Goal: Task Accomplishment & Management: Use online tool/utility

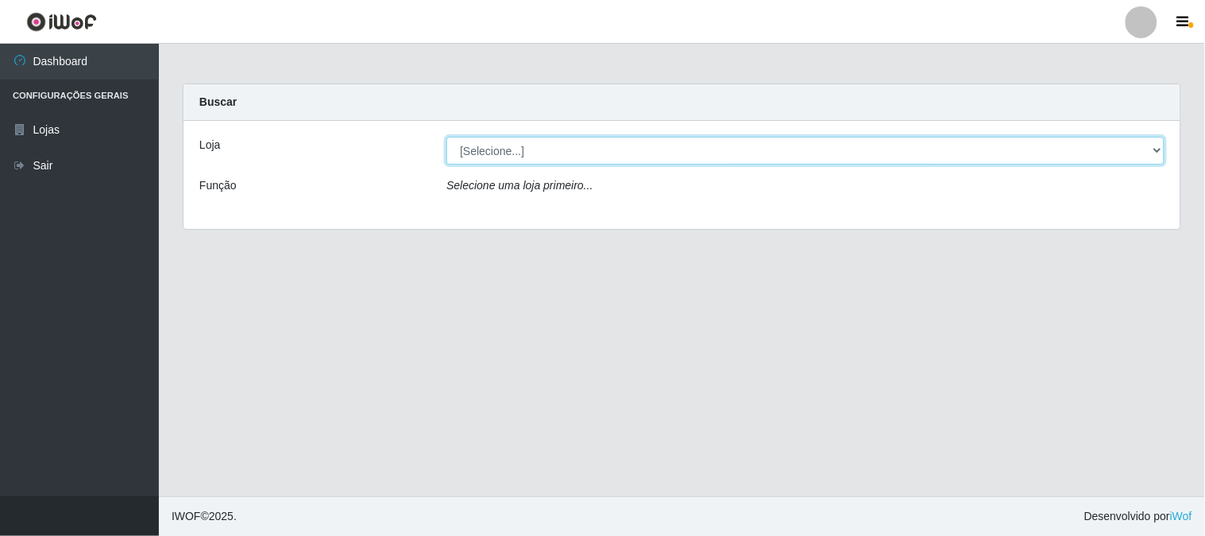
drag, startPoint x: 496, startPoint y: 141, endPoint x: 487, endPoint y: 226, distance: 86.3
click at [496, 140] on select "[Selecione...] Rede Compras Supermercados - LOJA 1" at bounding box center [806, 151] width 718 height 28
select select "158"
click at [447, 137] on select "[Selecione...] Rede Compras Supermercados - LOJA 1" at bounding box center [806, 151] width 718 height 28
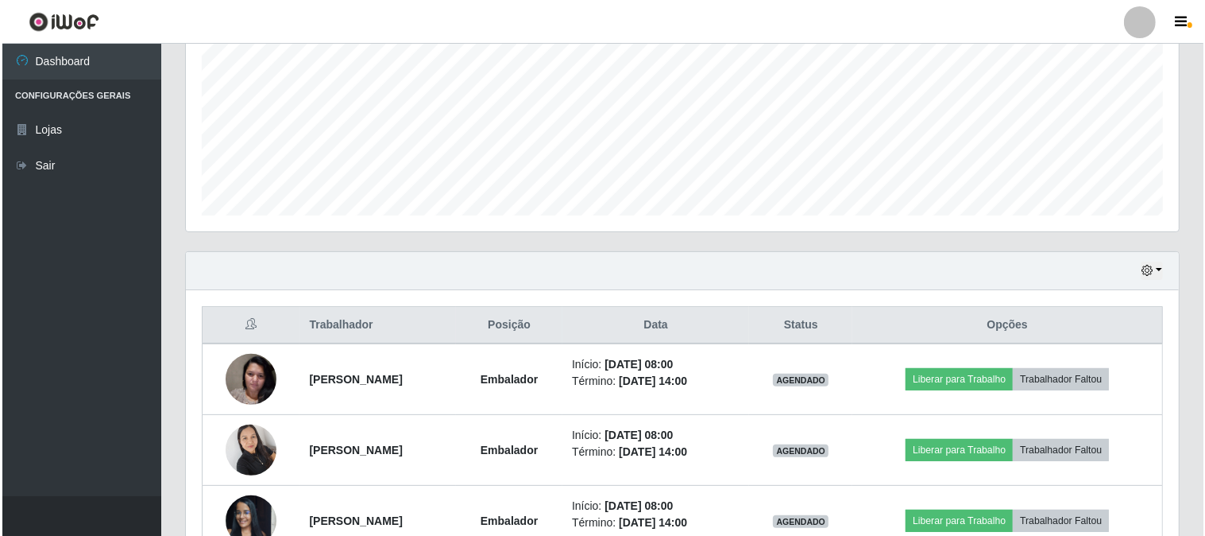
scroll to position [441, 0]
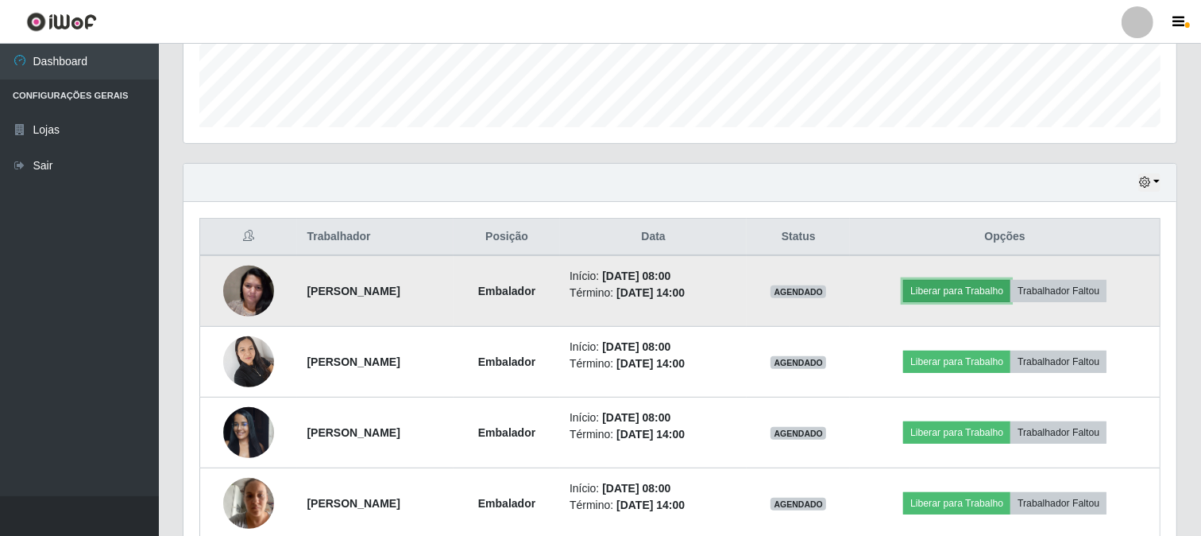
click at [951, 292] on button "Liberar para Trabalho" at bounding box center [956, 291] width 107 height 22
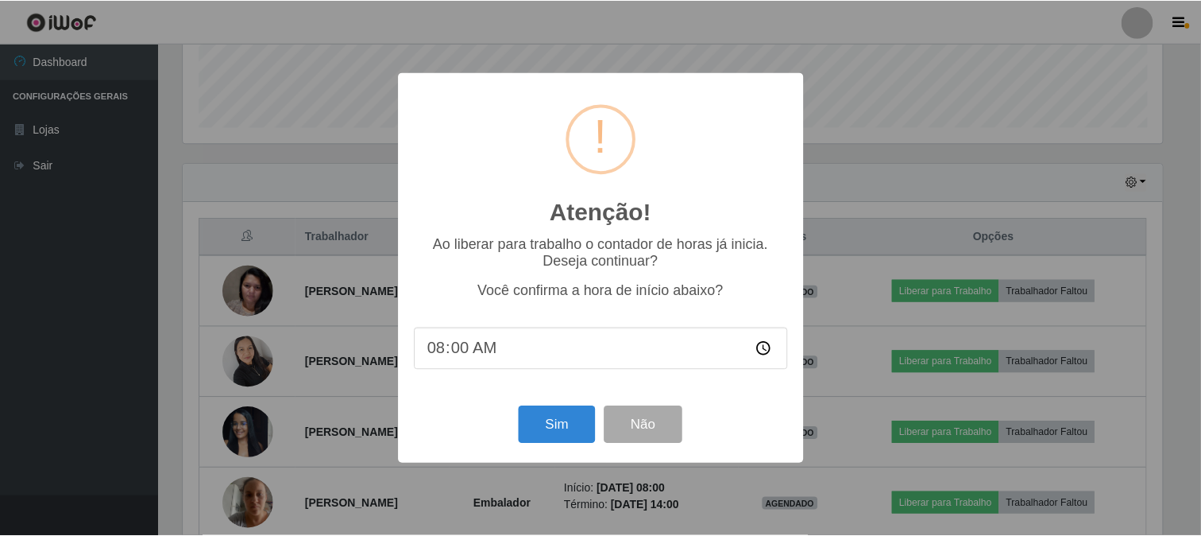
scroll to position [329, 983]
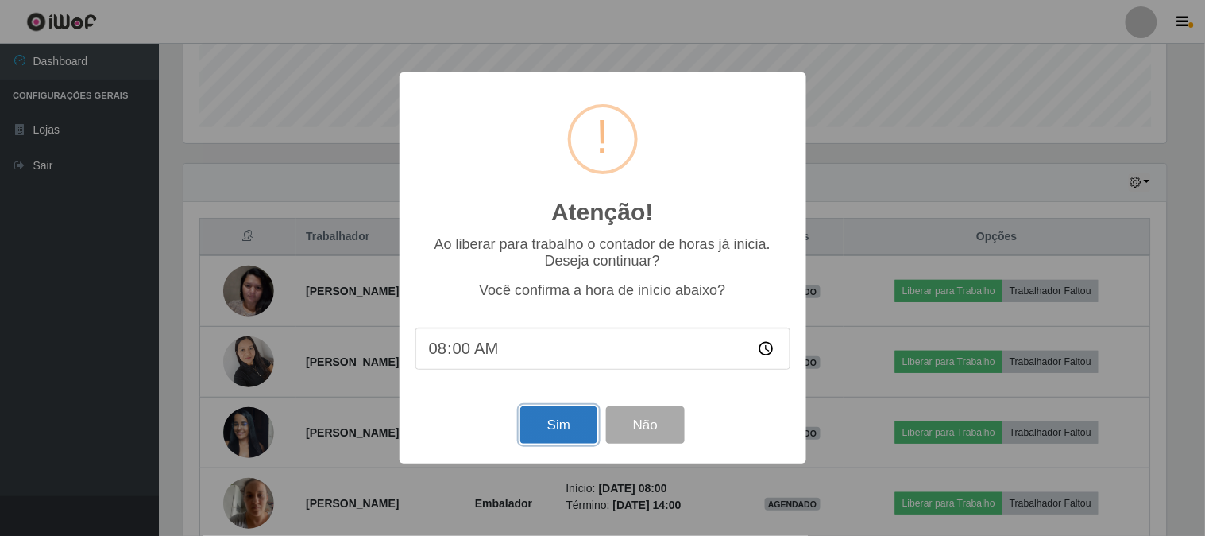
drag, startPoint x: 558, startPoint y: 426, endPoint x: 525, endPoint y: 400, distance: 41.3
click at [558, 425] on button "Sim" at bounding box center [558, 424] width 77 height 37
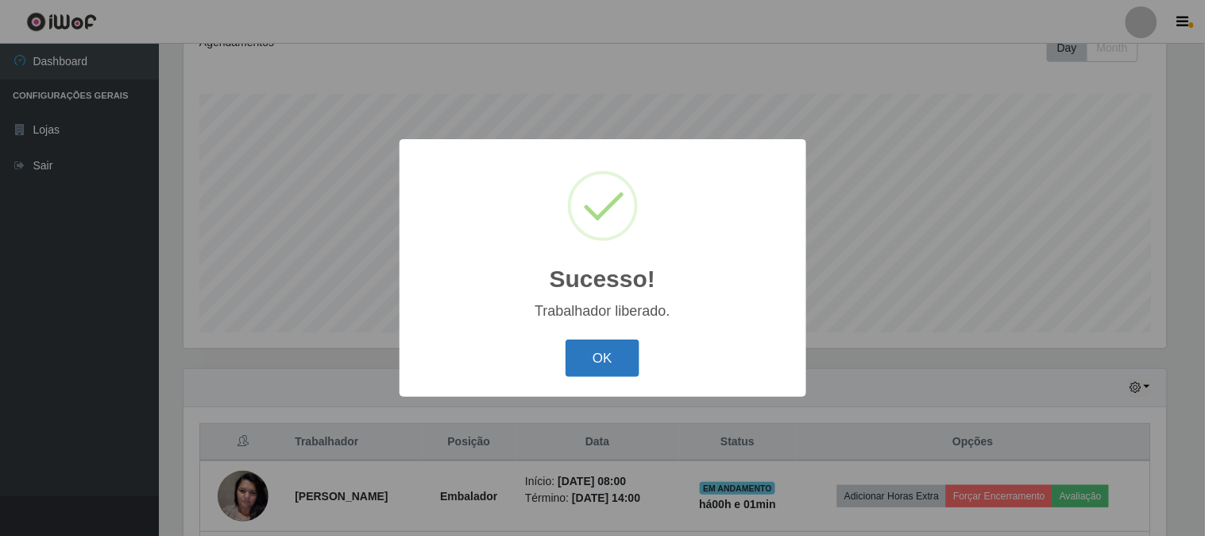
click at [601, 350] on button "OK" at bounding box center [603, 357] width 74 height 37
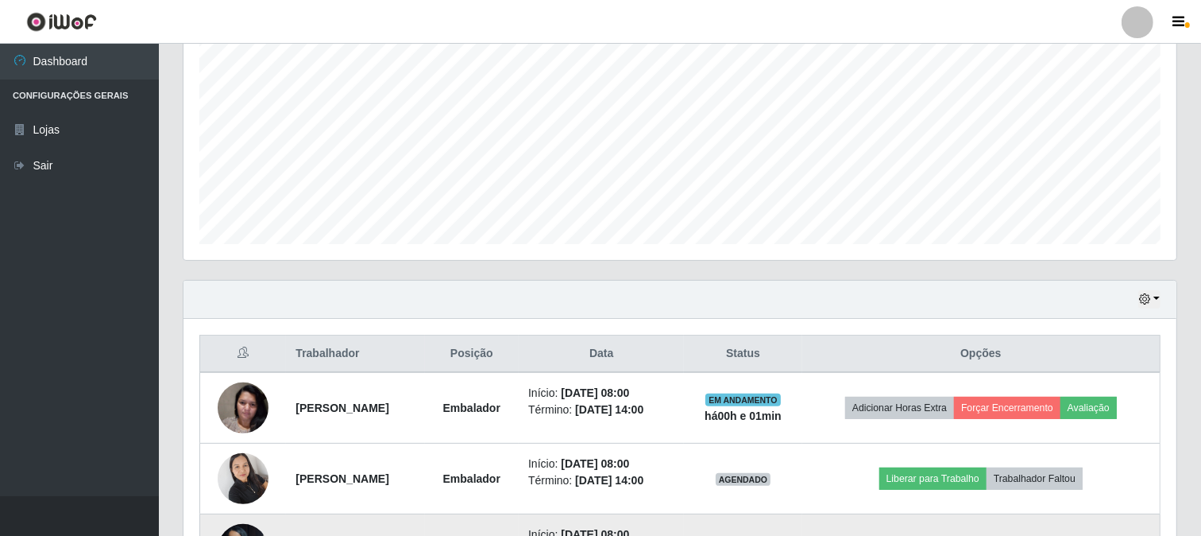
scroll to position [501, 0]
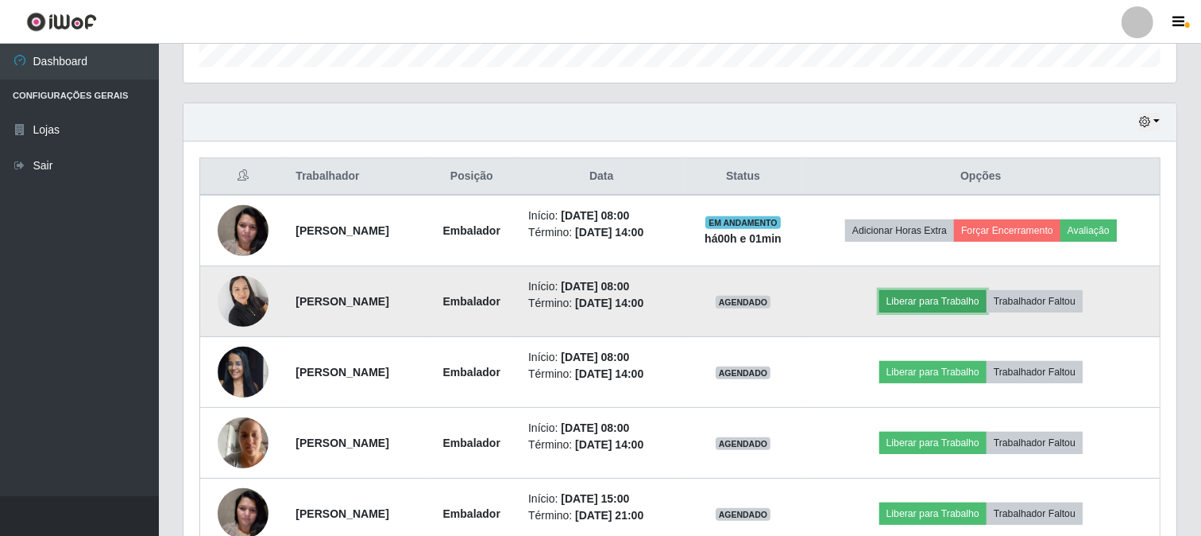
click at [925, 300] on button "Liberar para Trabalho" at bounding box center [933, 301] width 107 height 22
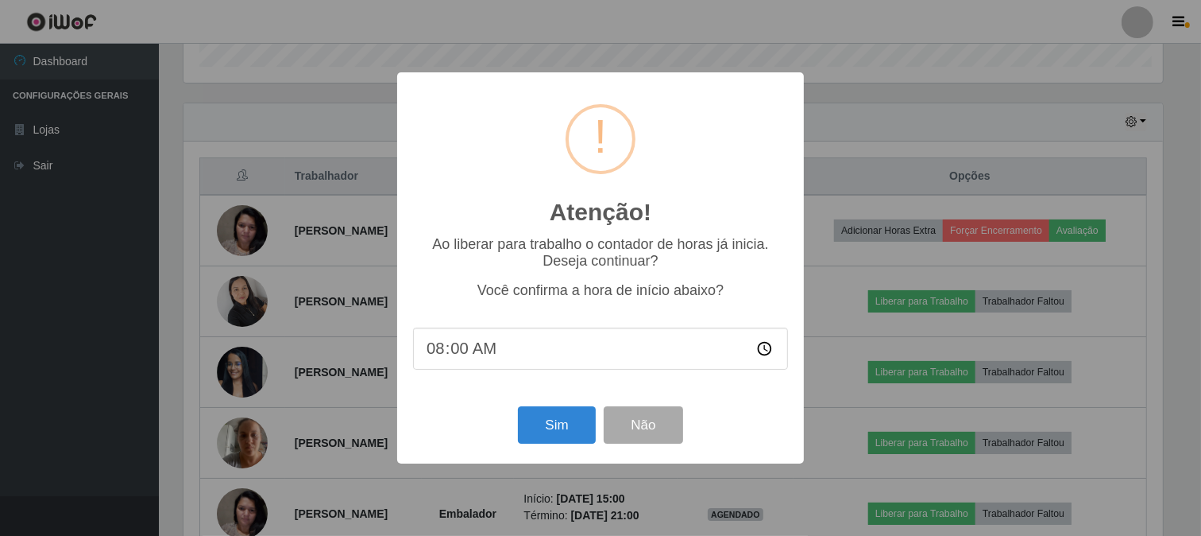
scroll to position [329, 983]
click at [551, 421] on button "Sim" at bounding box center [558, 424] width 77 height 37
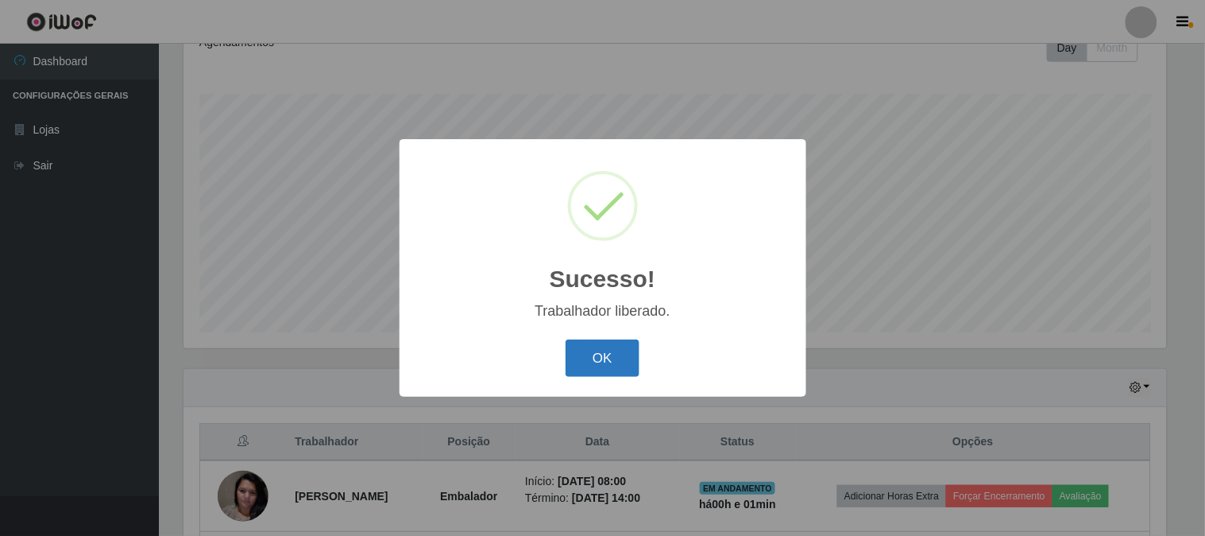
click at [596, 362] on button "OK" at bounding box center [603, 357] width 74 height 37
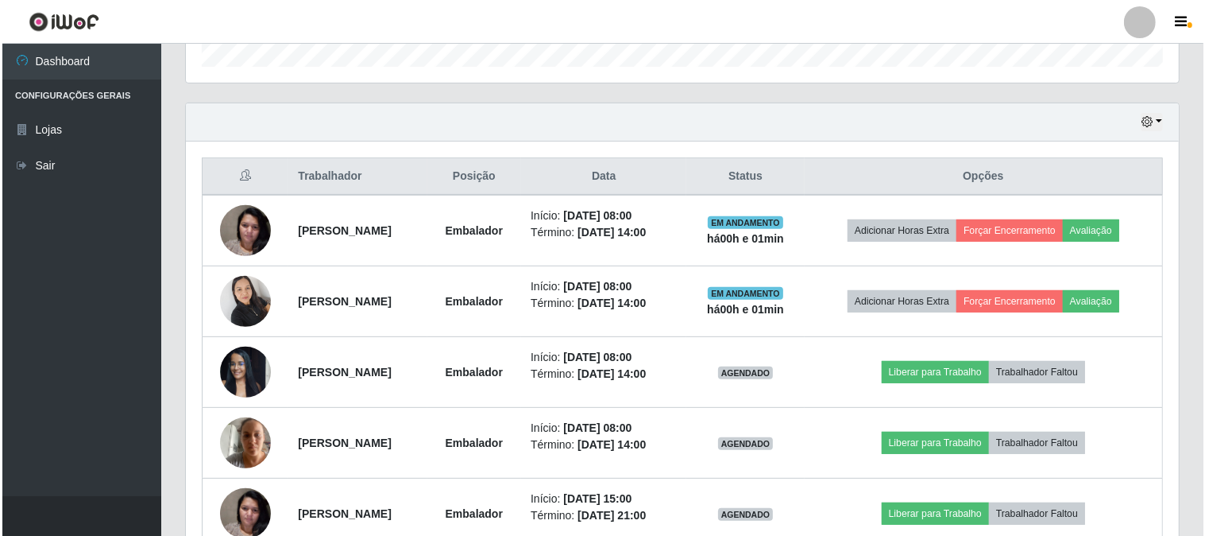
scroll to position [590, 0]
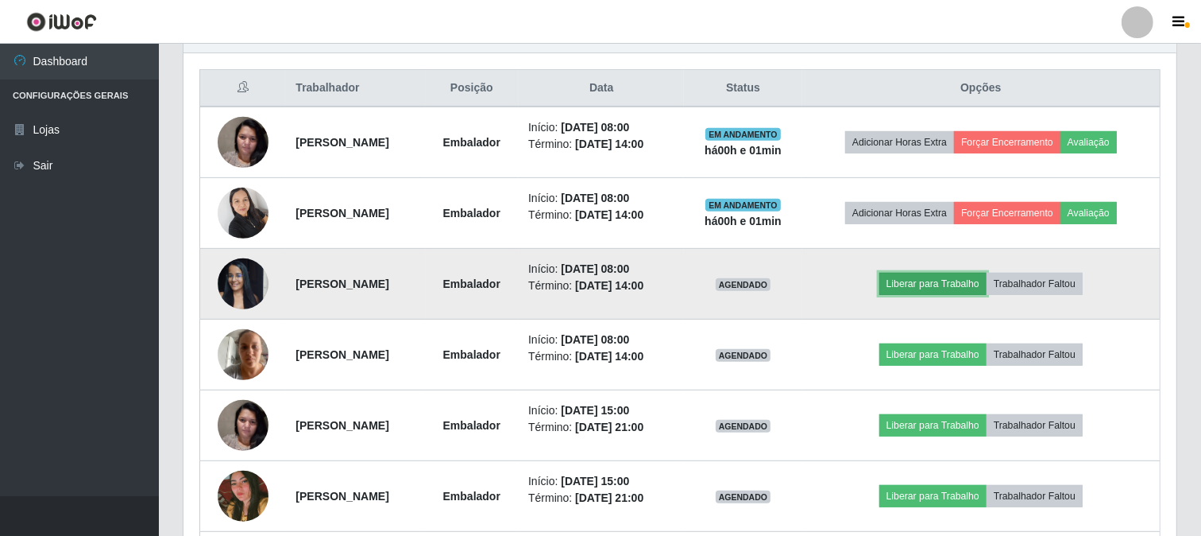
click at [912, 290] on button "Liberar para Trabalho" at bounding box center [933, 284] width 107 height 22
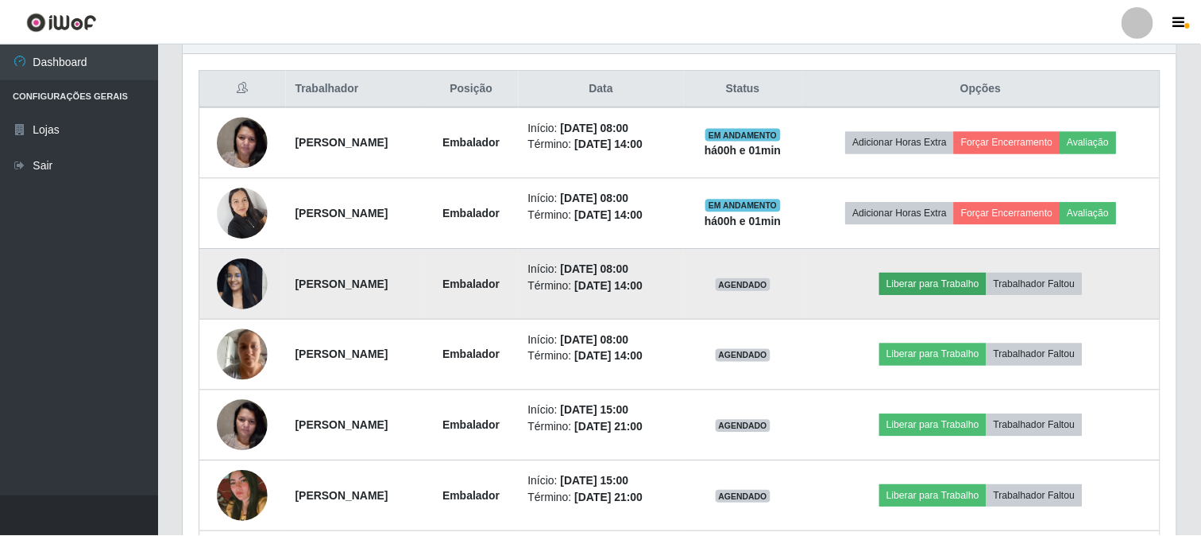
scroll to position [329, 983]
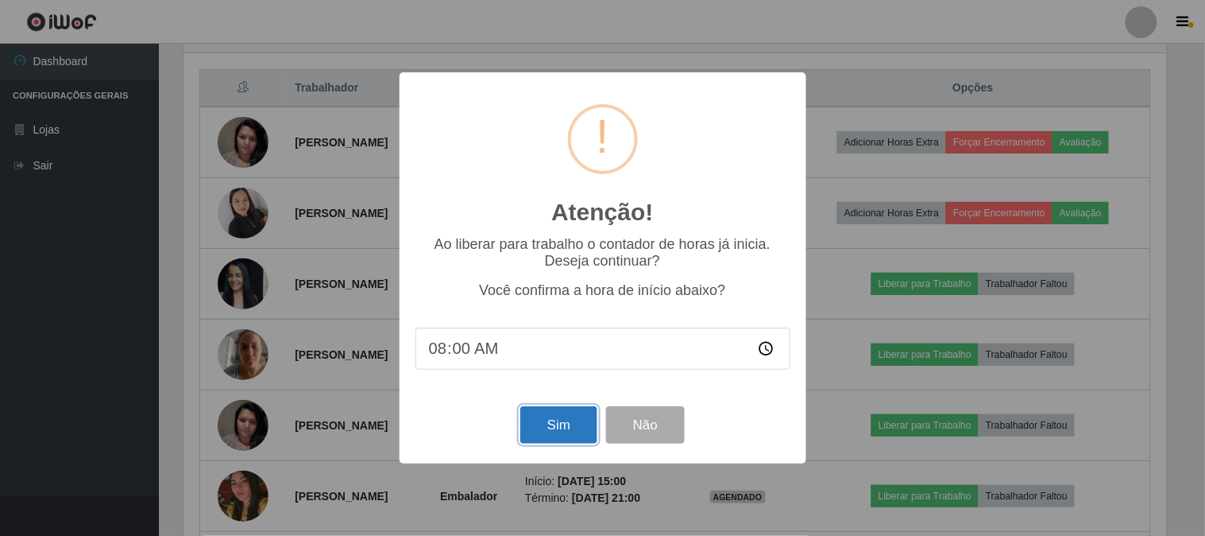
click at [552, 417] on button "Sim" at bounding box center [558, 424] width 77 height 37
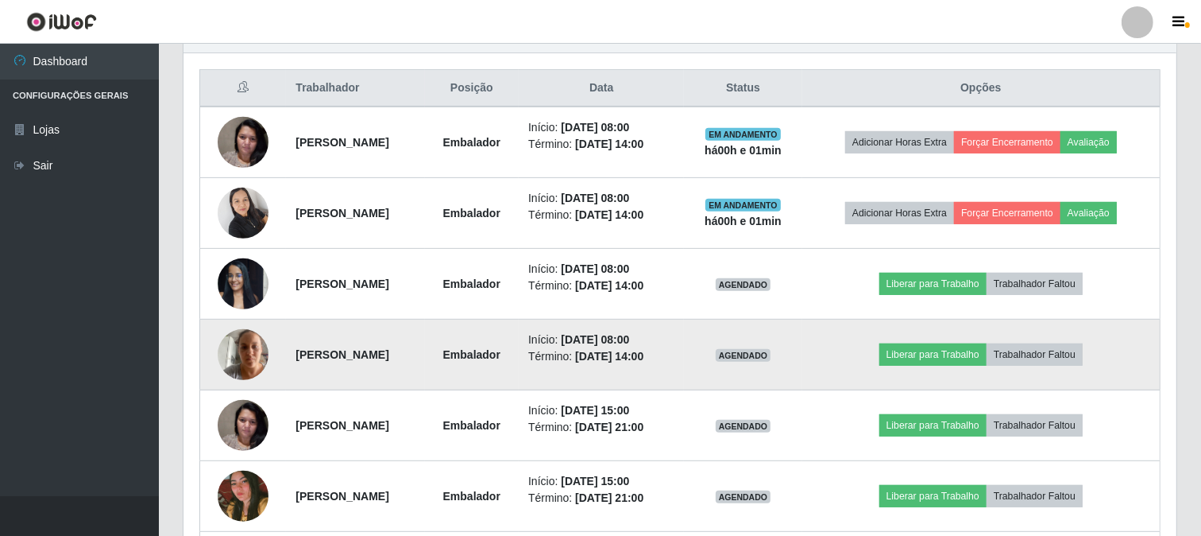
scroll to position [0, 0]
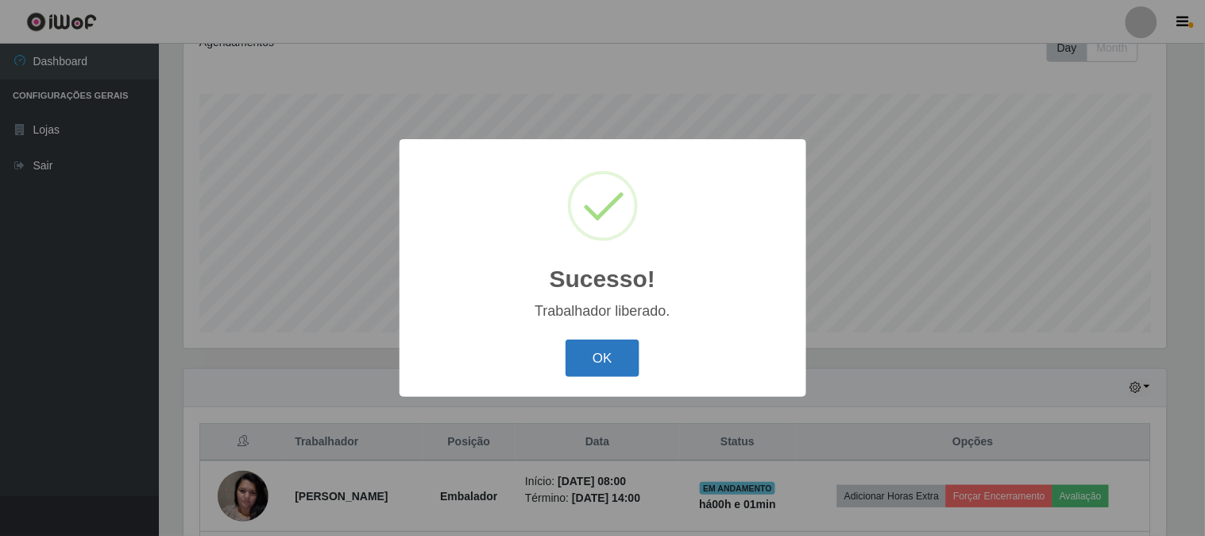
click at [607, 342] on button "OK" at bounding box center [603, 357] width 74 height 37
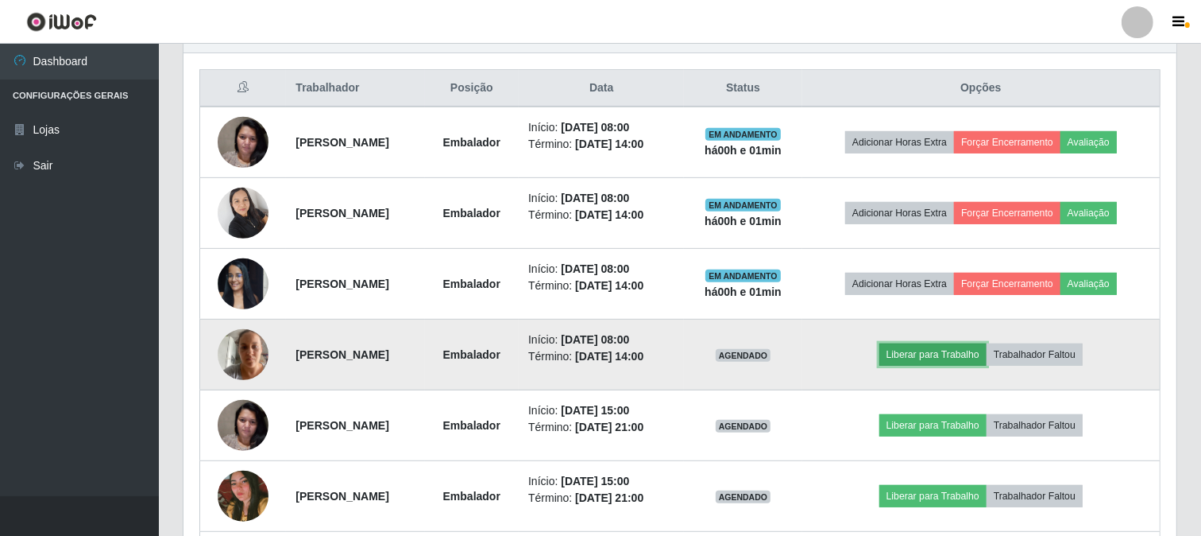
click at [970, 358] on button "Liberar para Trabalho" at bounding box center [933, 354] width 107 height 22
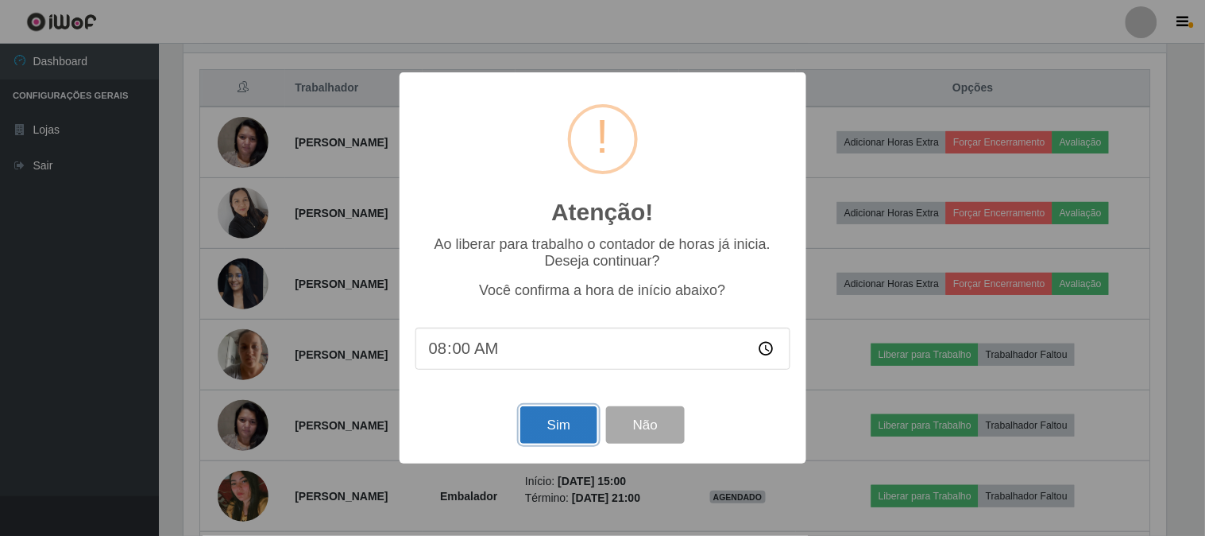
click at [541, 421] on button "Sim" at bounding box center [558, 424] width 77 height 37
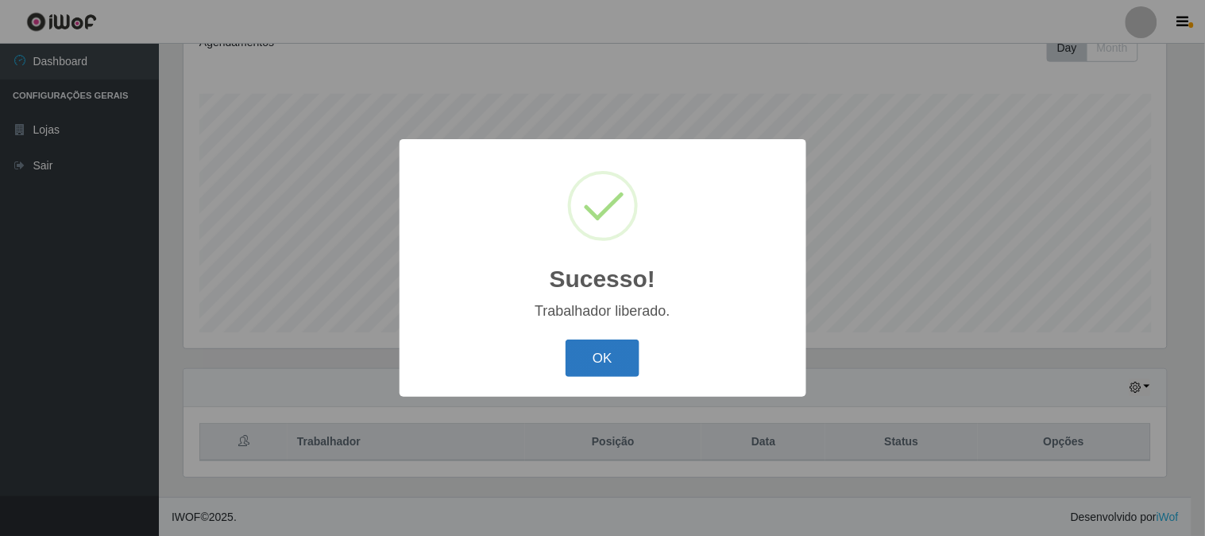
click at [567, 369] on div "OK Cancel" at bounding box center [603, 357] width 375 height 45
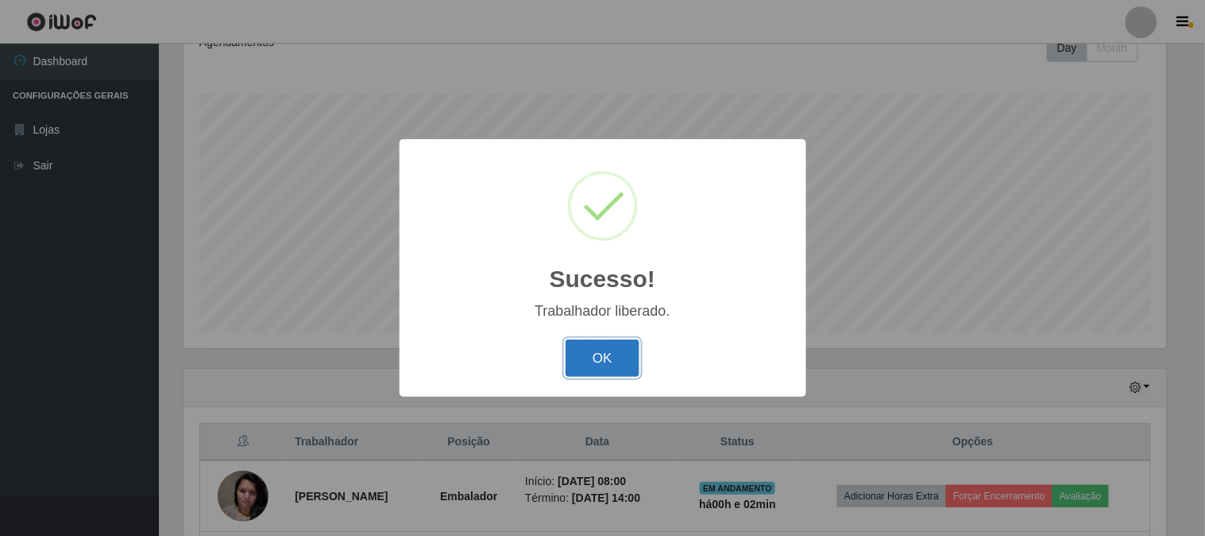
click at [577, 353] on button "OK" at bounding box center [603, 357] width 74 height 37
